Goal: Task Accomplishment & Management: Manage account settings

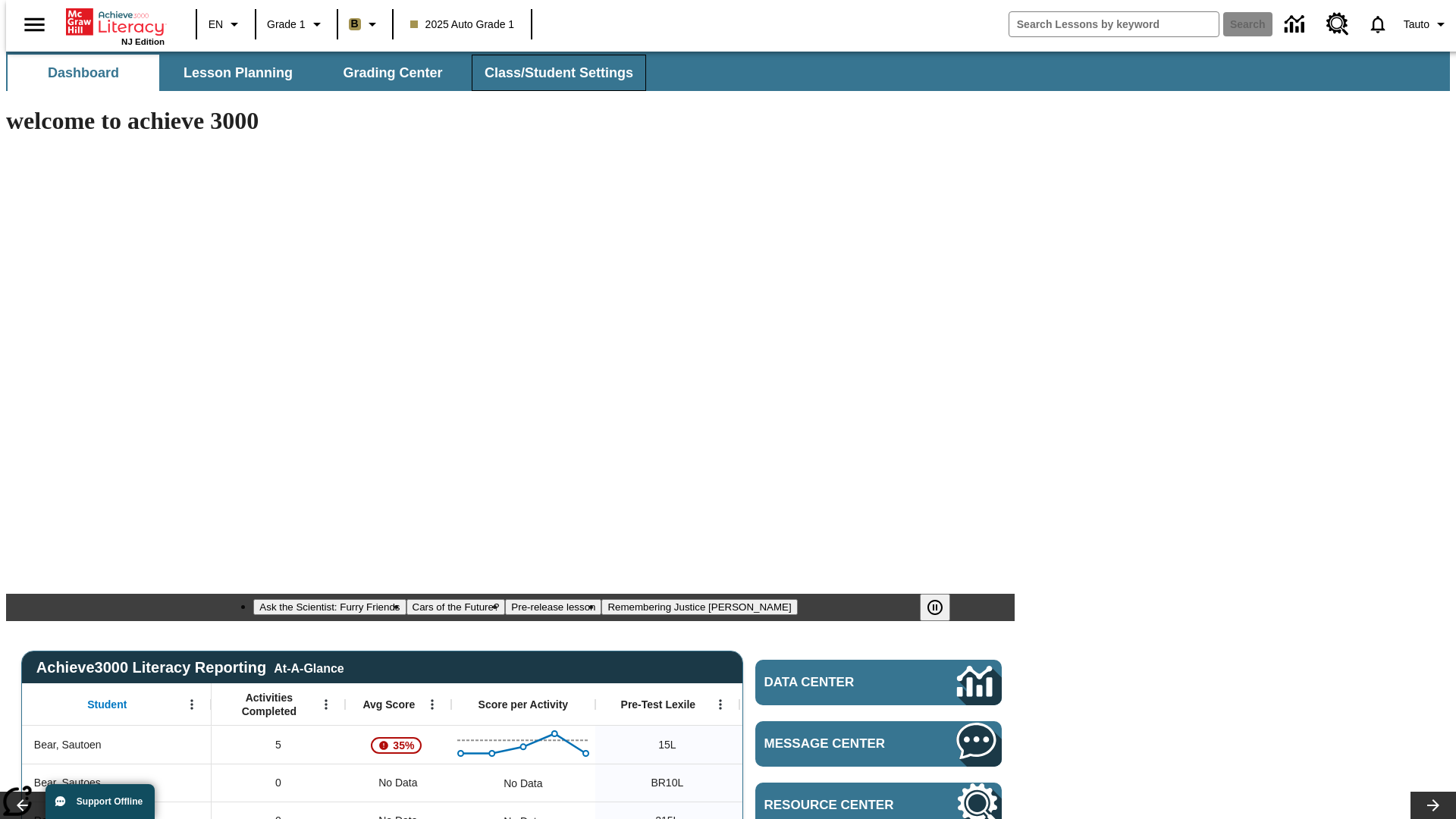
click at [550, 72] on span "Class/Student Settings" at bounding box center [559, 73] width 148 height 17
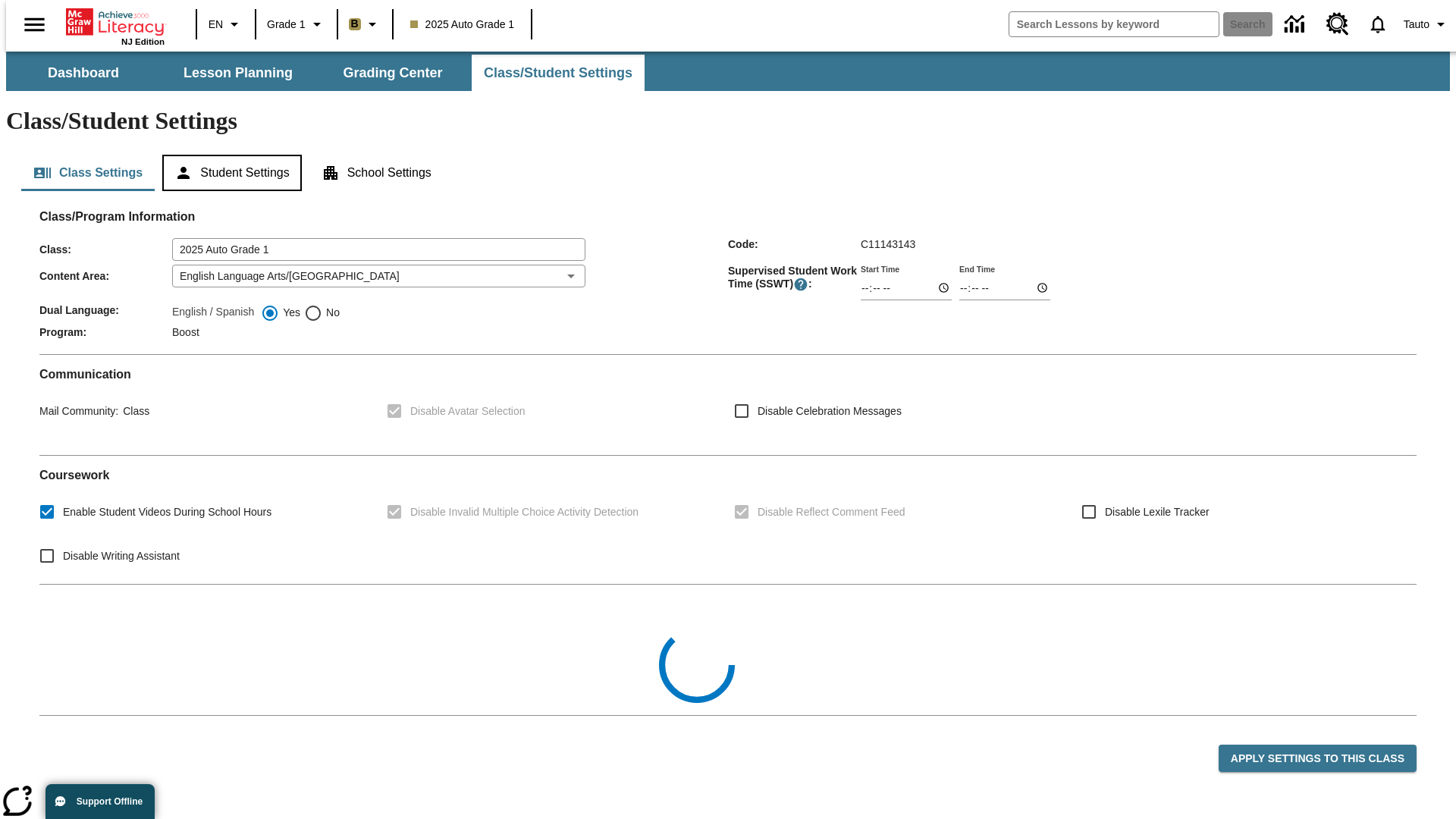
click at [229, 154] on button "Student Settings" at bounding box center [231, 173] width 139 height 37
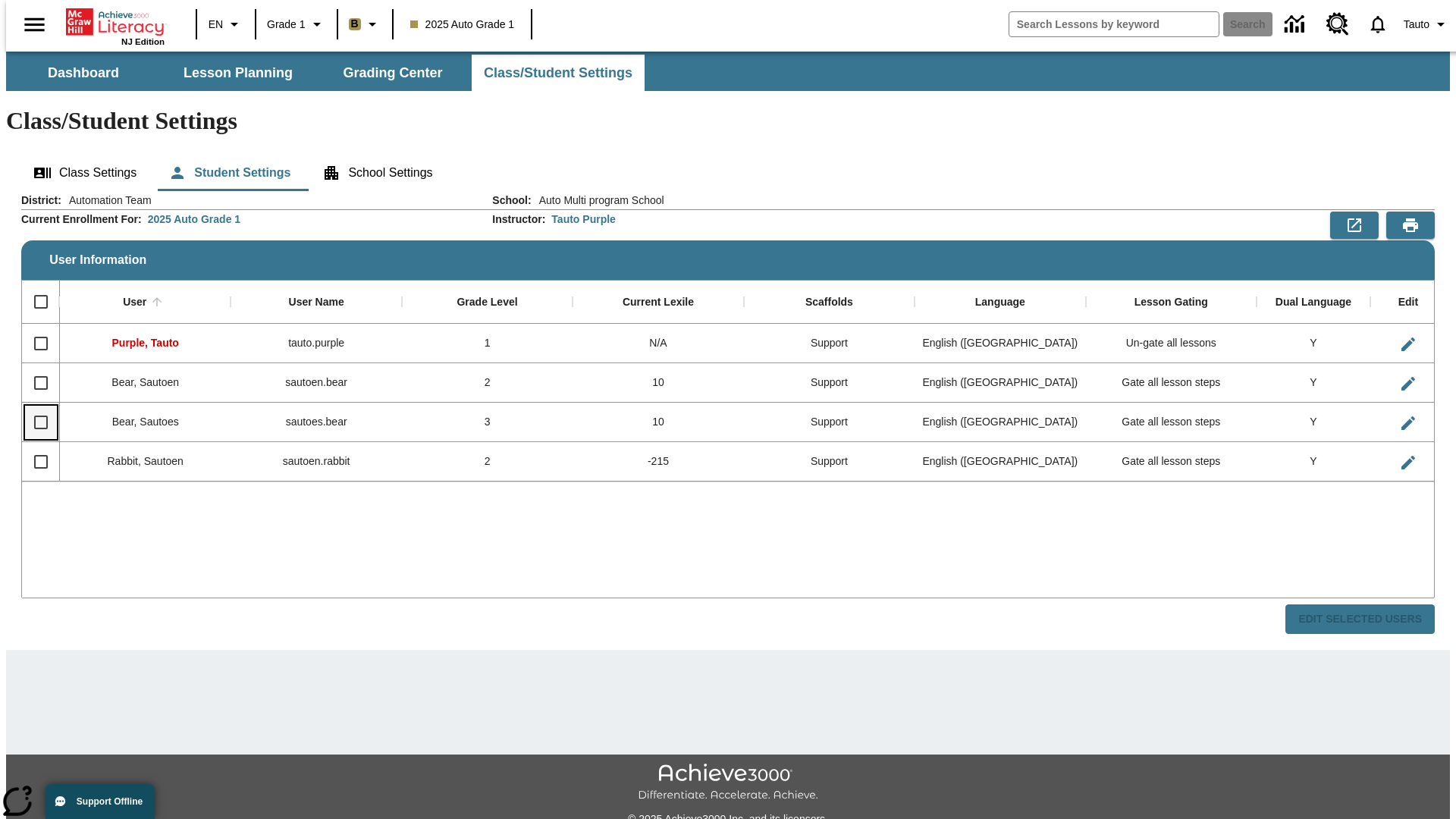
click at [34, 406] on input "Select row" at bounding box center [41, 422] width 32 height 32
checkbox input "true"
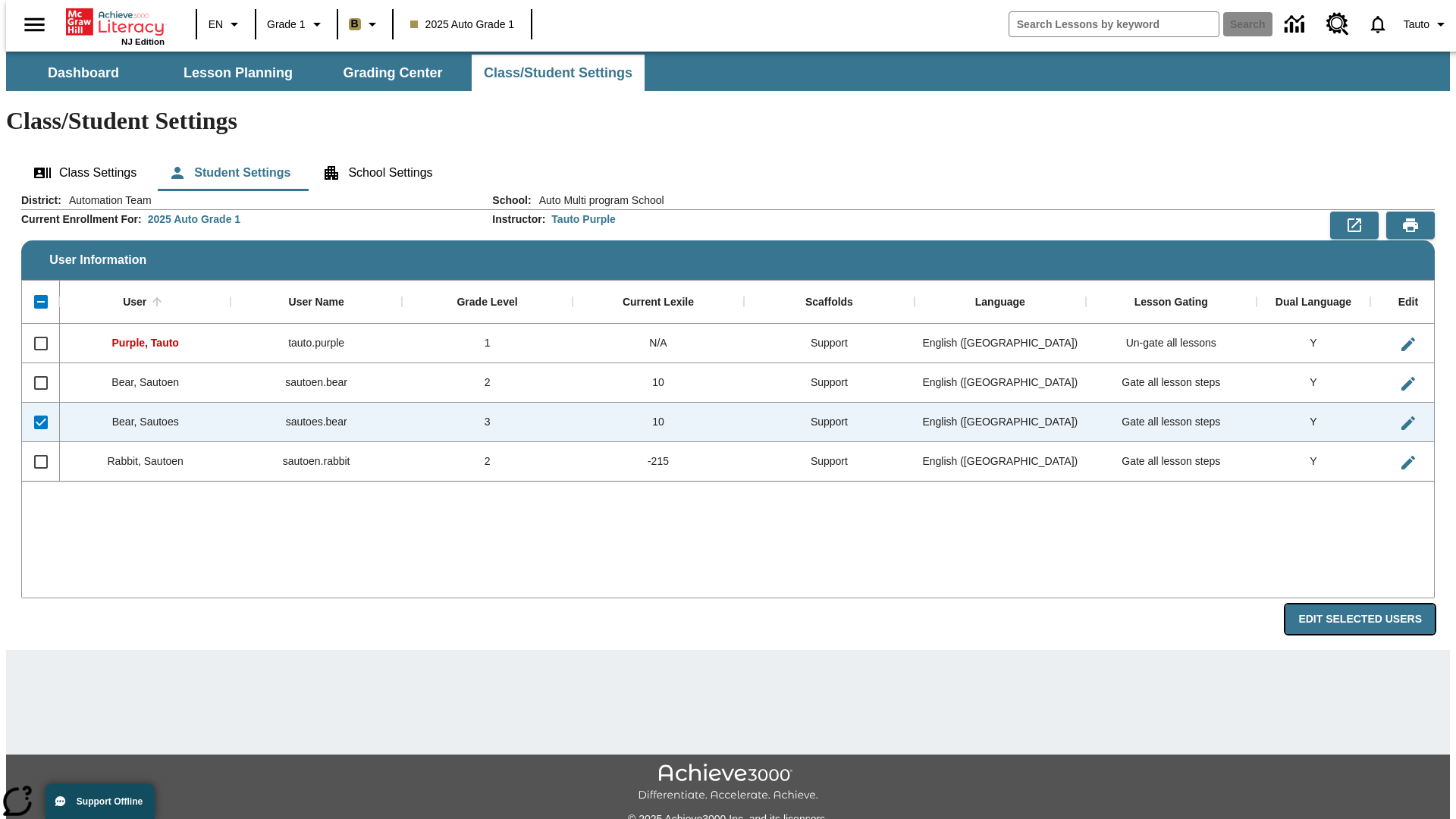
click at [1372, 604] on button "Edit Selected Users" at bounding box center [1360, 619] width 149 height 30
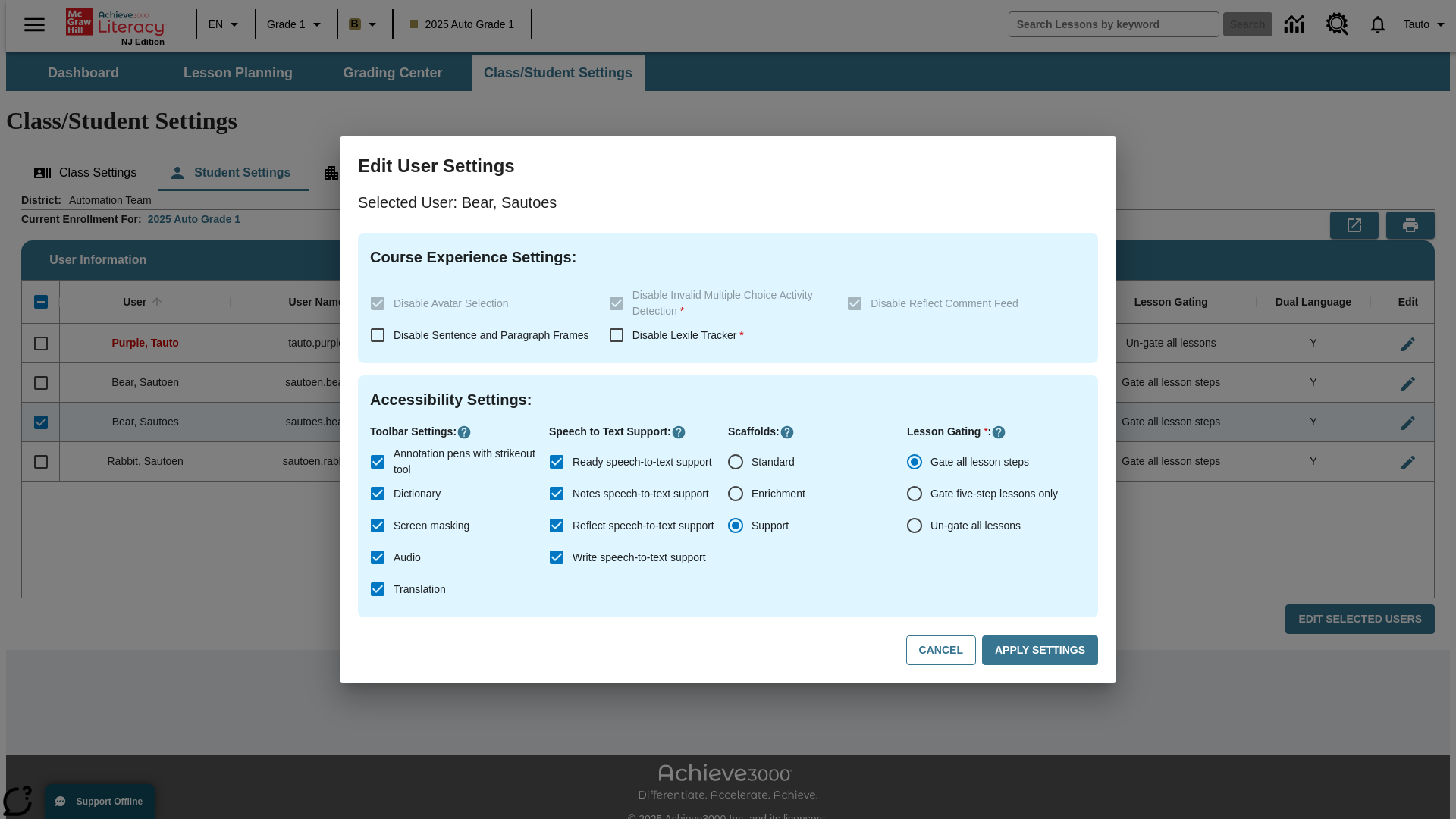
click at [915, 526] on input "Un-gate all lessons" at bounding box center [914, 525] width 32 height 32
radio input "true"
click at [1043, 651] on button "Apply Settings" at bounding box center [1040, 651] width 116 height 30
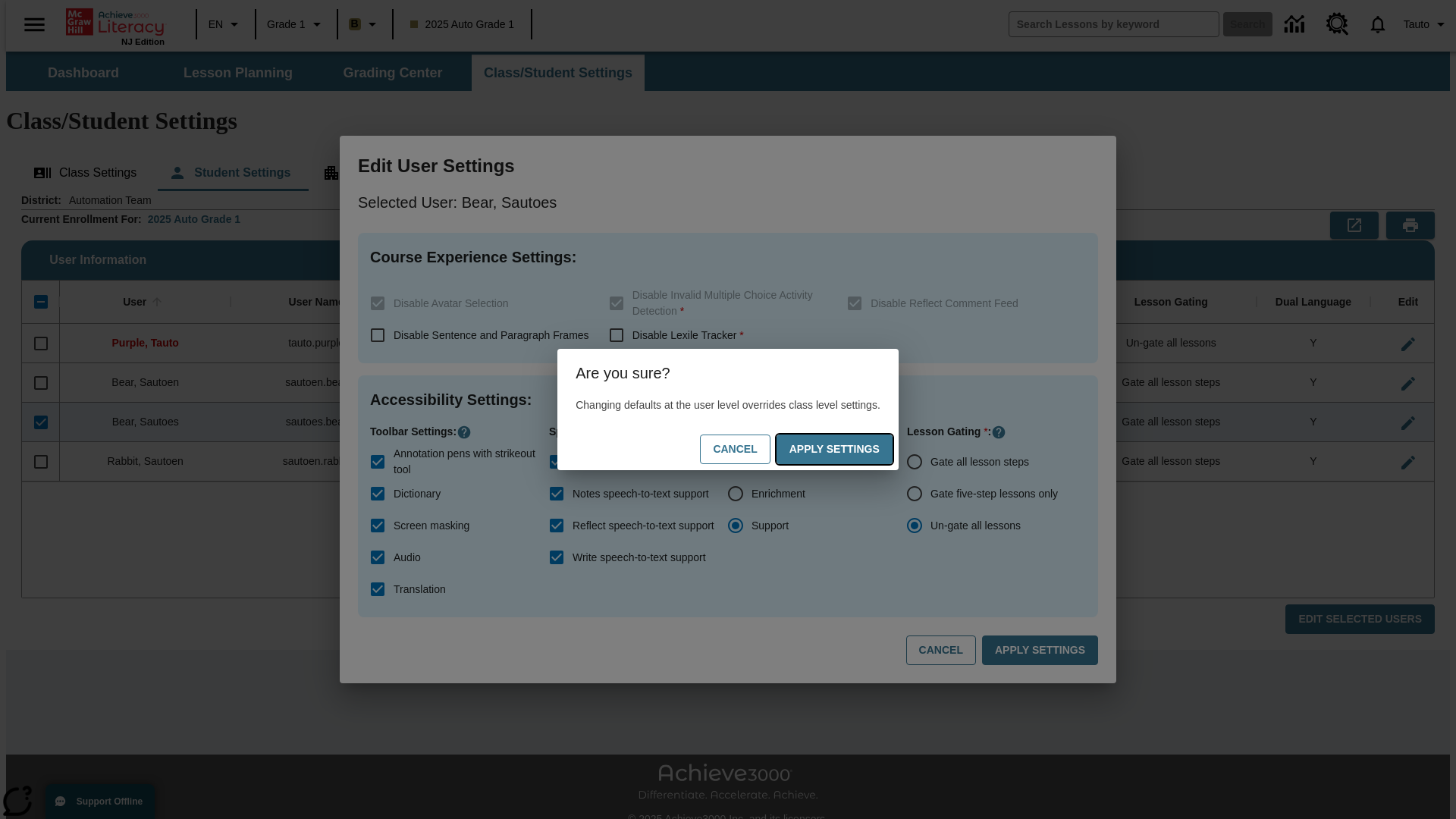
click at [850, 449] on button "Apply Settings" at bounding box center [834, 449] width 116 height 30
radio input "true"
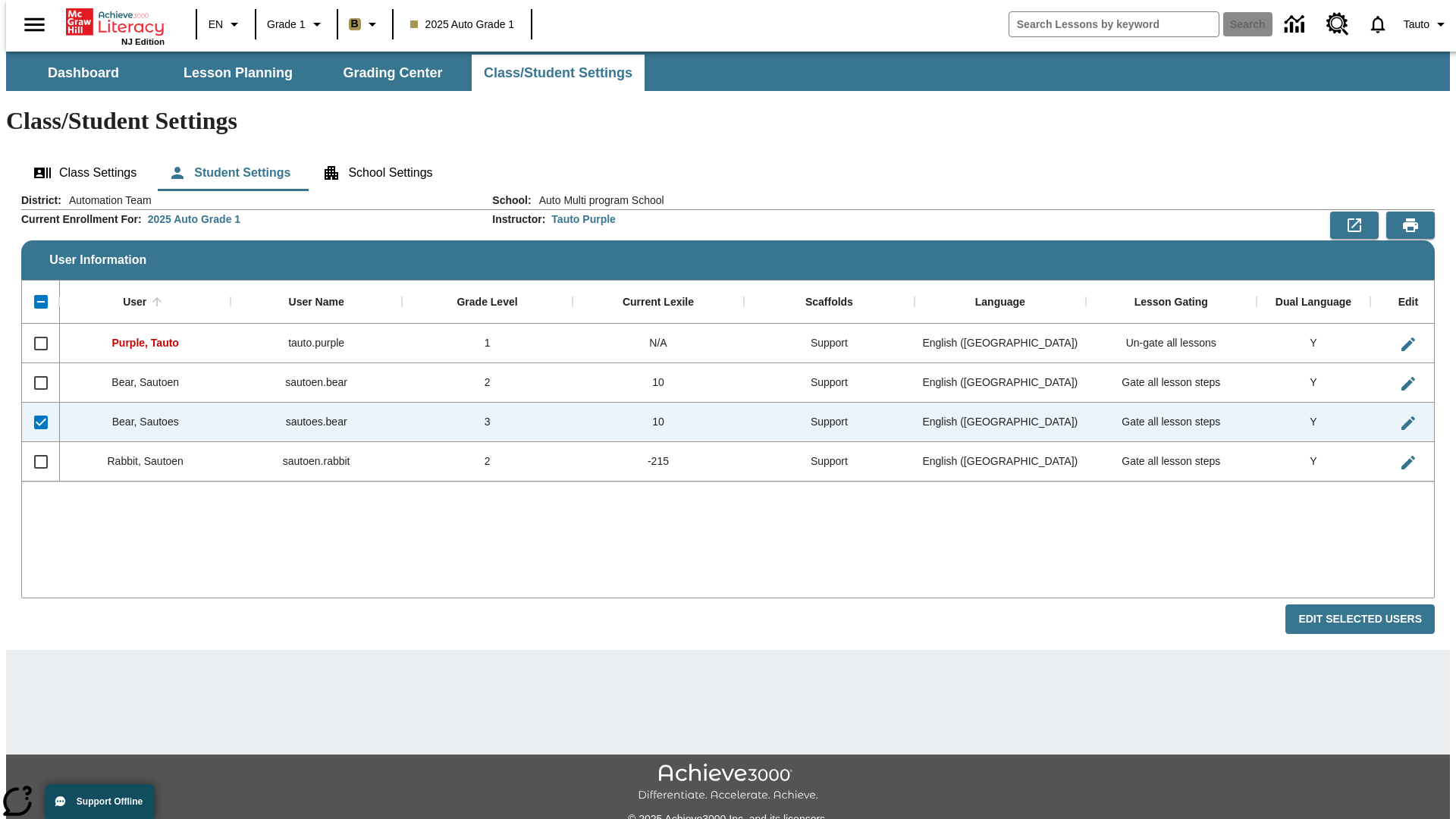
checkbox input "false"
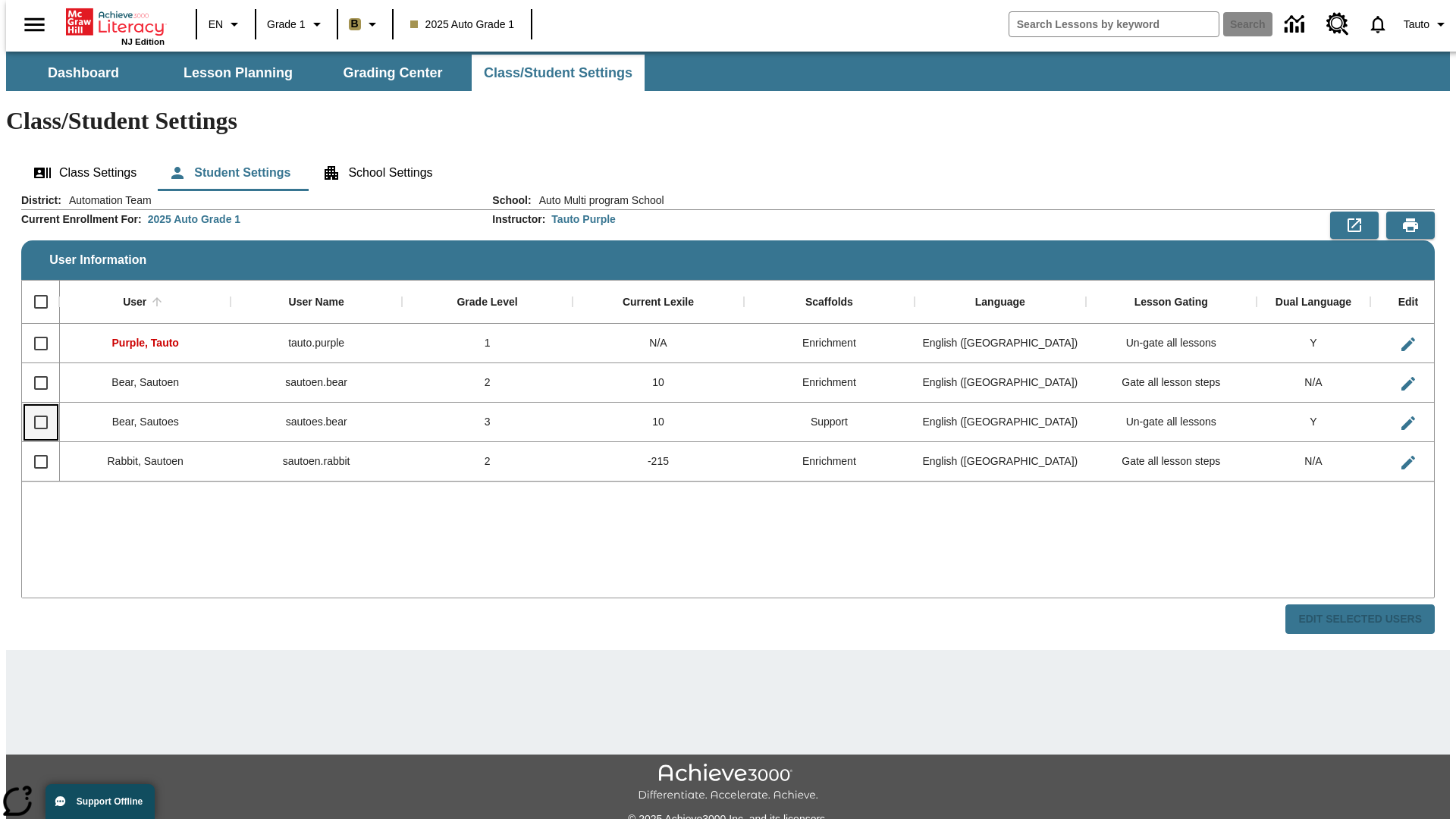
click at [34, 406] on input "Select row" at bounding box center [41, 422] width 32 height 32
checkbox input "true"
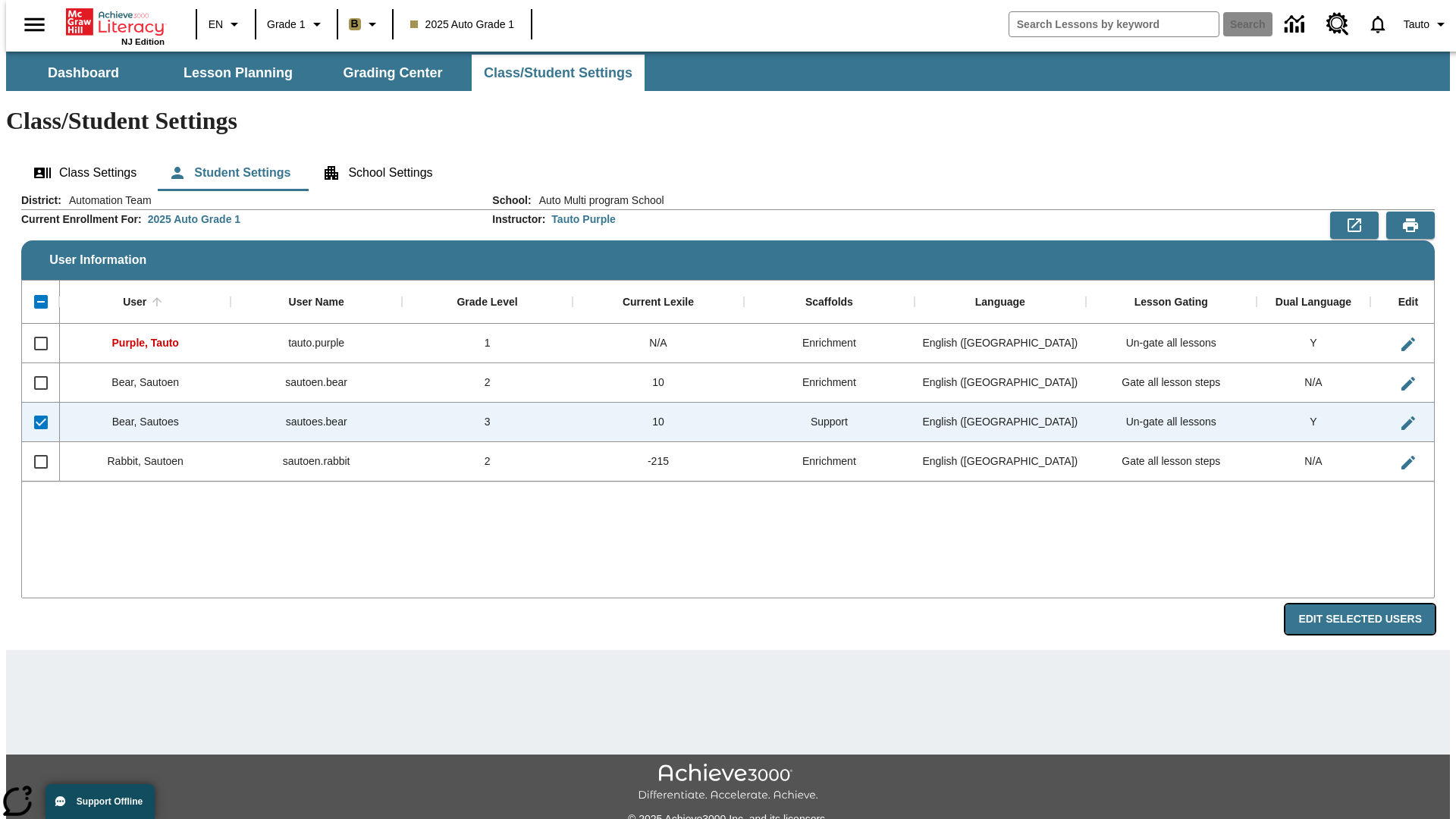
click at [1372, 604] on button "Edit Selected Users" at bounding box center [1360, 619] width 149 height 30
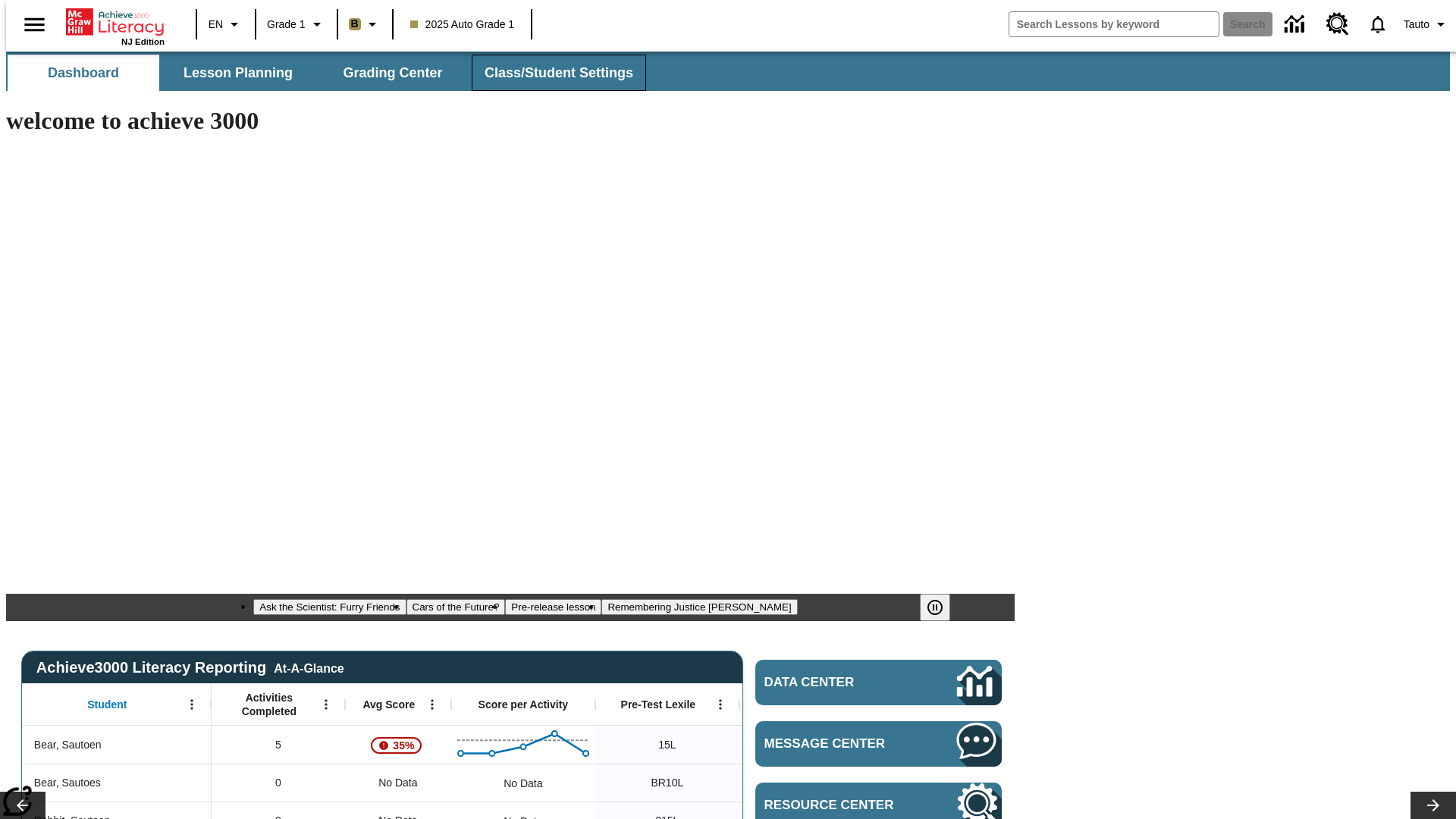
click at [550, 72] on span "Class/Student Settings" at bounding box center [559, 73] width 148 height 17
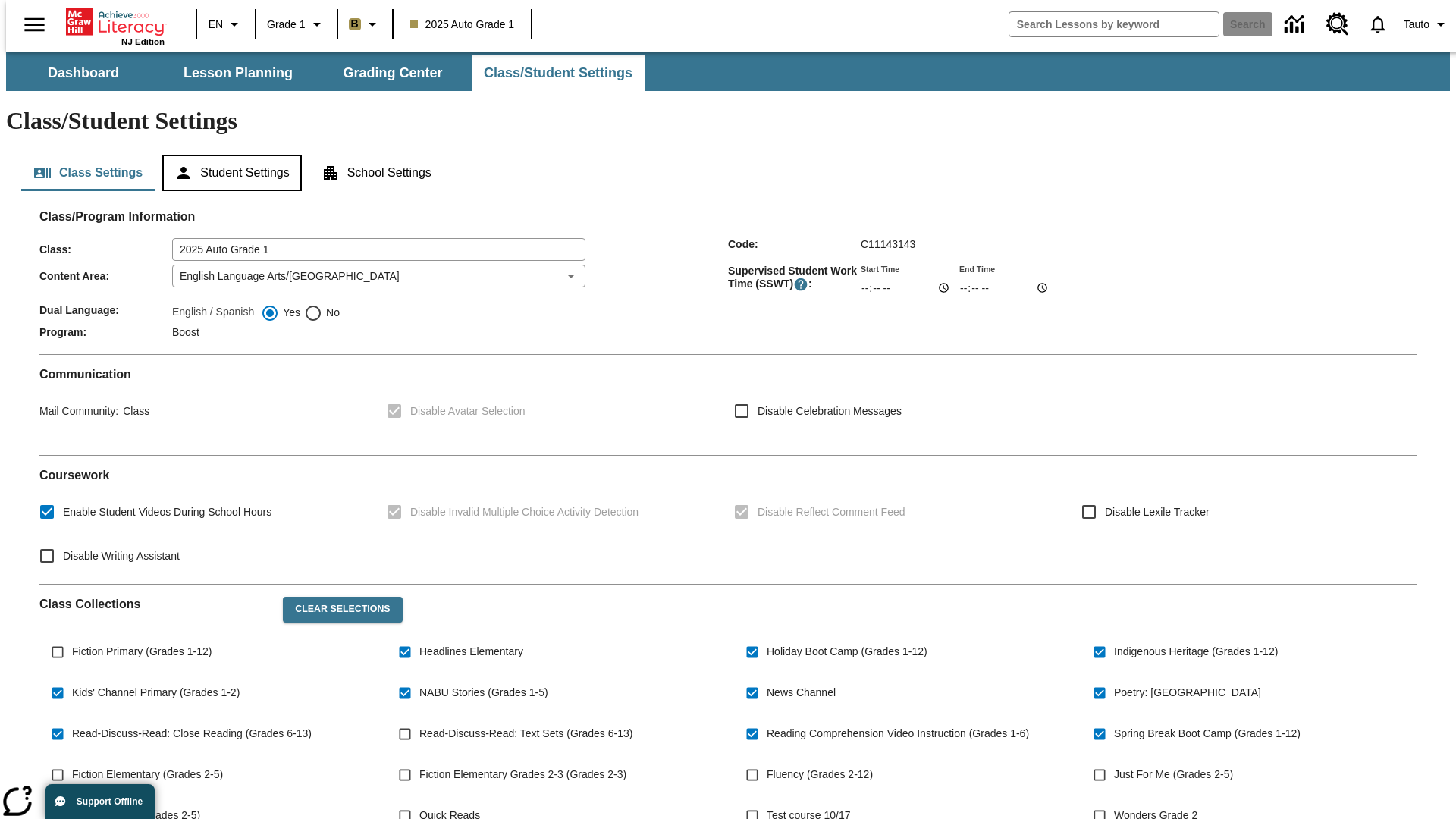
click at [229, 154] on button "Student Settings" at bounding box center [231, 173] width 139 height 37
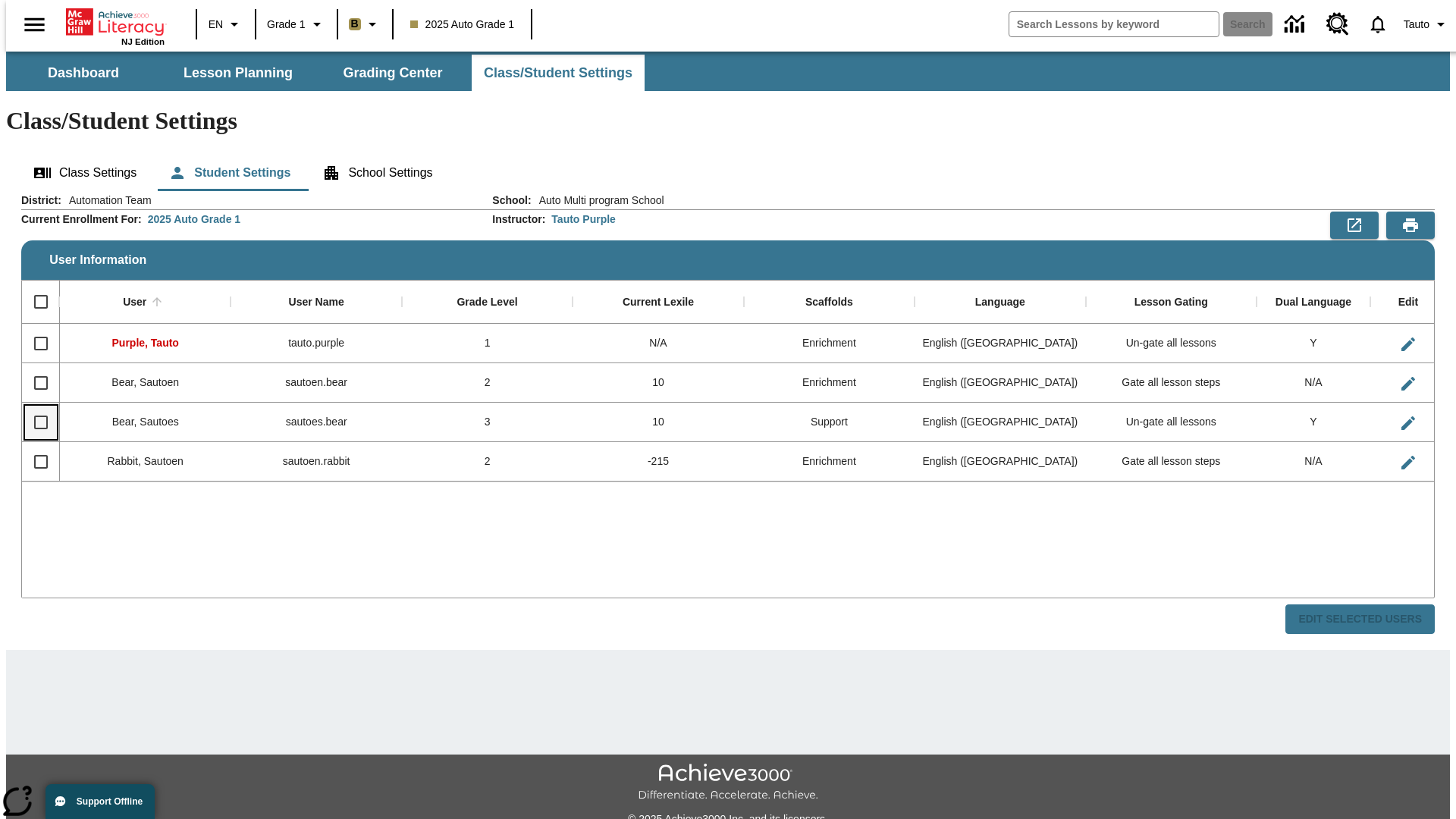
click at [34, 406] on input "Select row" at bounding box center [41, 422] width 32 height 32
checkbox input "true"
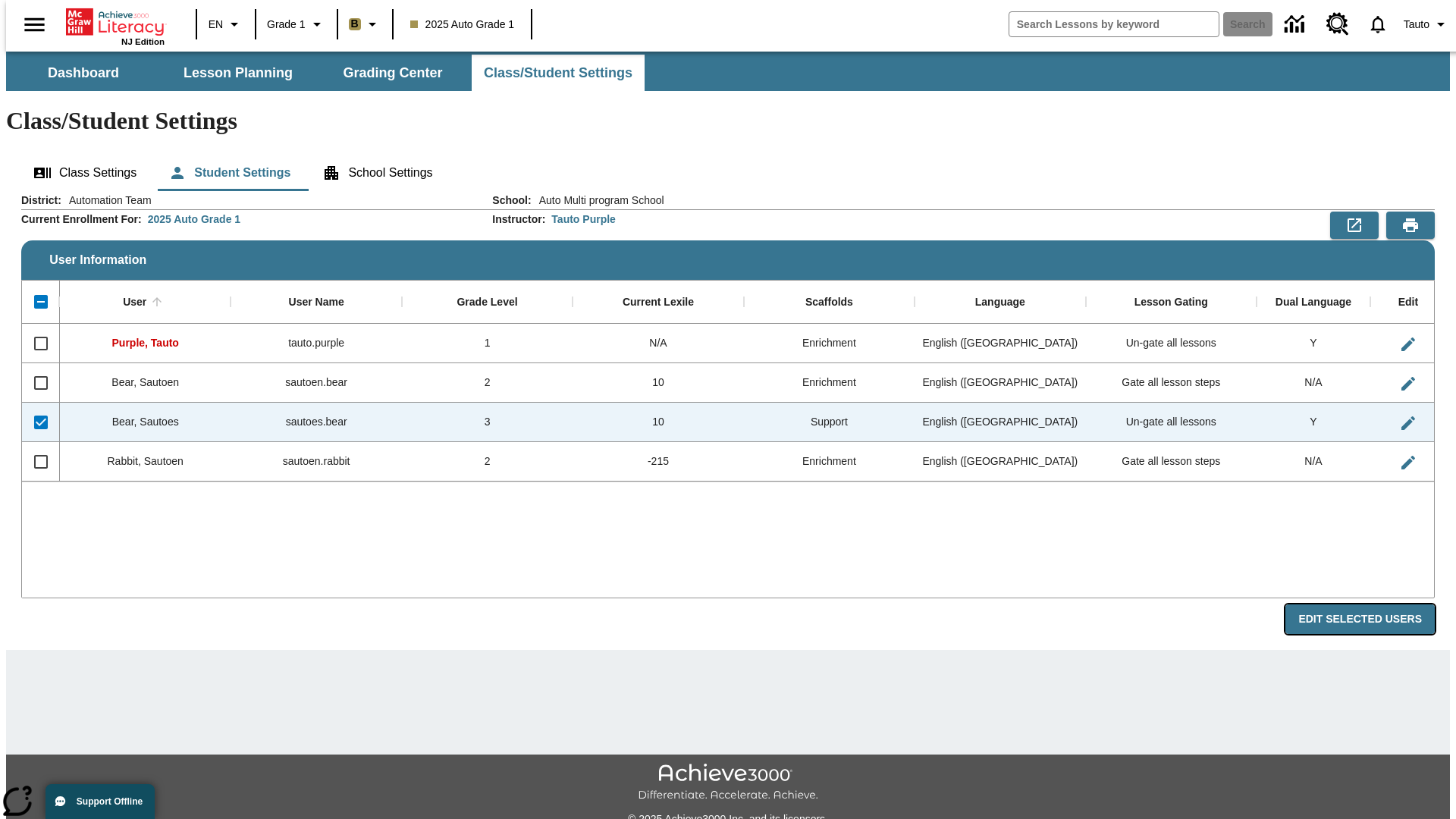
click at [1372, 604] on button "Edit Selected Users" at bounding box center [1360, 619] width 149 height 30
